Goal: Task Accomplishment & Management: Manage account settings

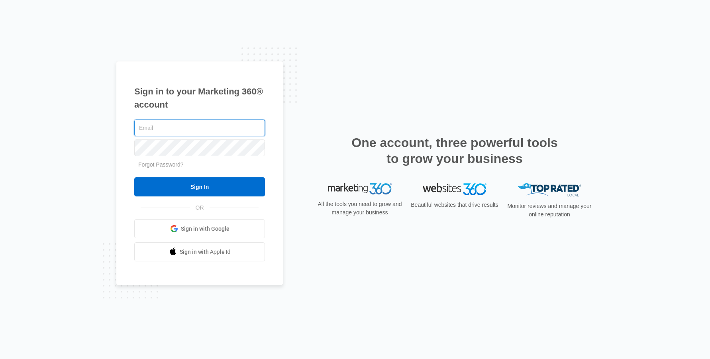
click at [193, 129] on input "text" at bounding box center [199, 128] width 131 height 17
type input "[PERSON_NAME][EMAIL_ADDRESS][DOMAIN_NAME]"
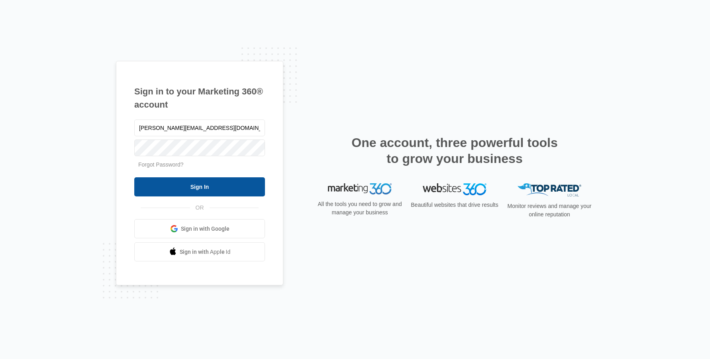
click at [210, 186] on input "Sign In" at bounding box center [199, 186] width 131 height 19
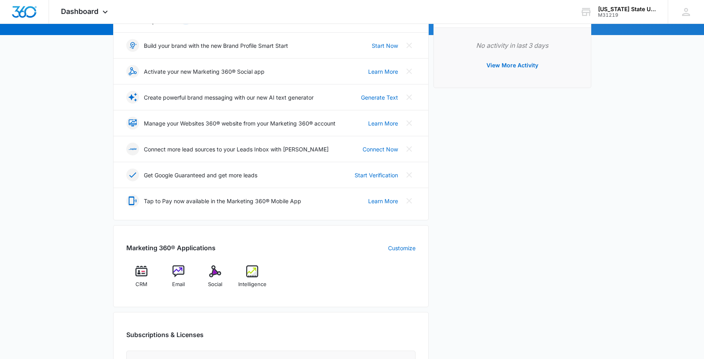
scroll to position [120, 0]
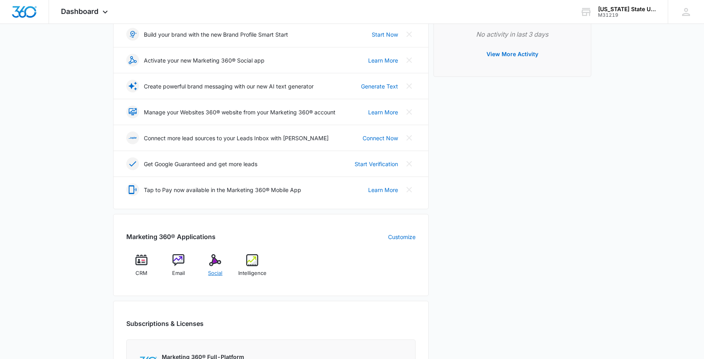
click at [212, 266] on img at bounding box center [215, 260] width 12 height 12
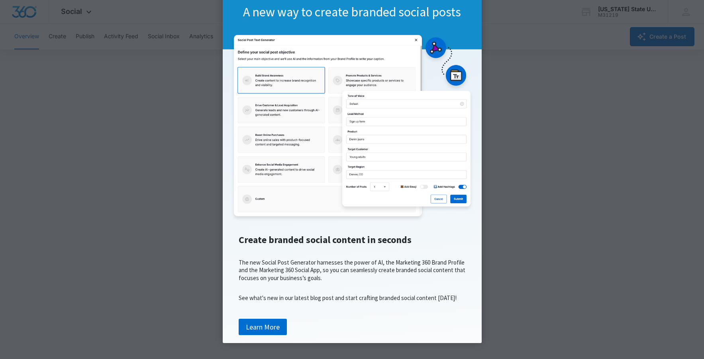
scroll to position [2, 0]
click at [265, 325] on link "Learn More" at bounding box center [263, 327] width 48 height 17
